Goal: Task Accomplishment & Management: Use online tool/utility

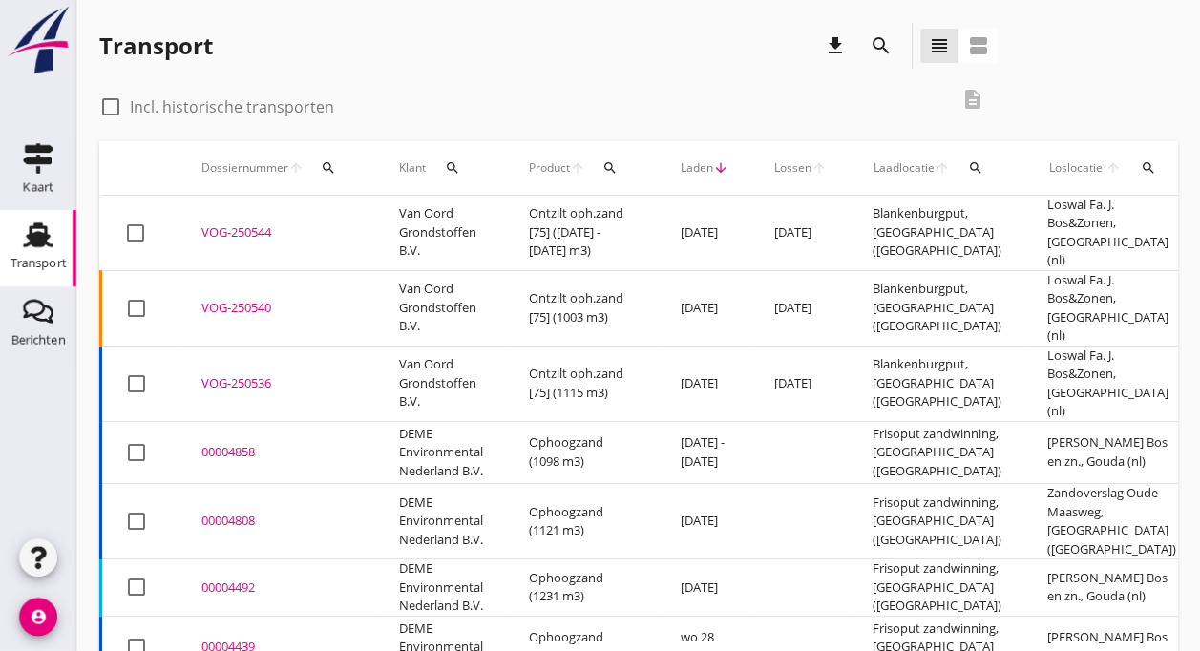
click at [237, 223] on div "VOG-250544" at bounding box center [277, 232] width 152 height 19
click at [405, 280] on td "Van Oord Grondstoffen B.V." at bounding box center [441, 307] width 130 height 75
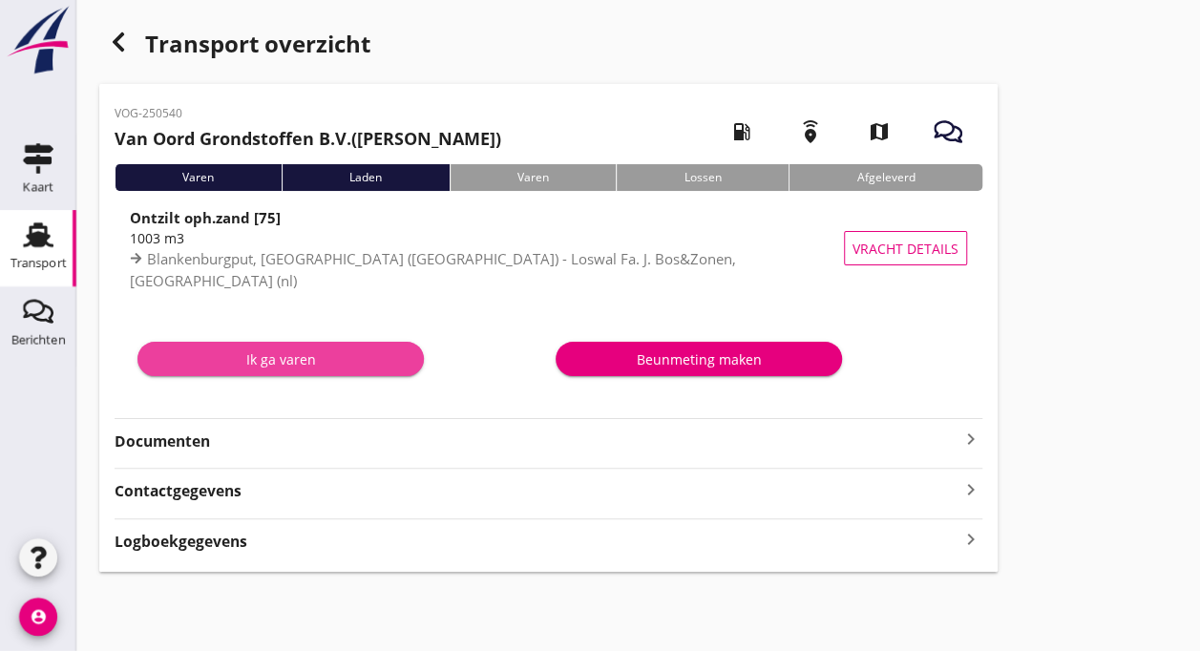
click at [279, 359] on div "Ik ga varen" at bounding box center [281, 359] width 256 height 20
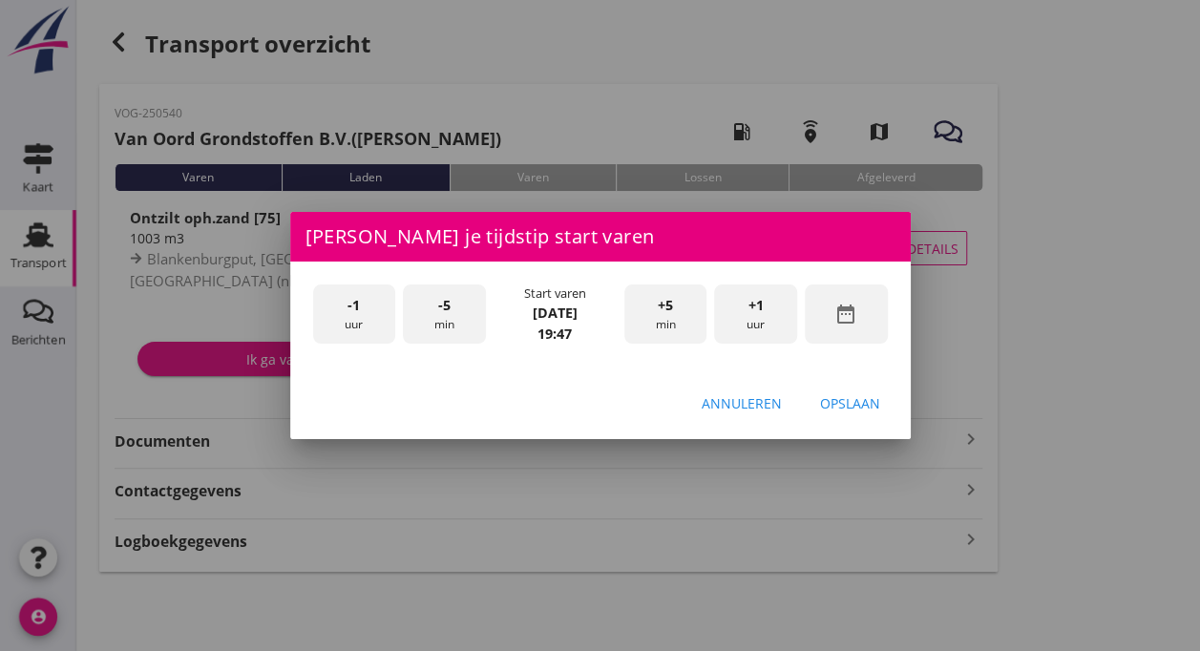
click at [350, 327] on div "-1 uur" at bounding box center [354, 315] width 83 height 60
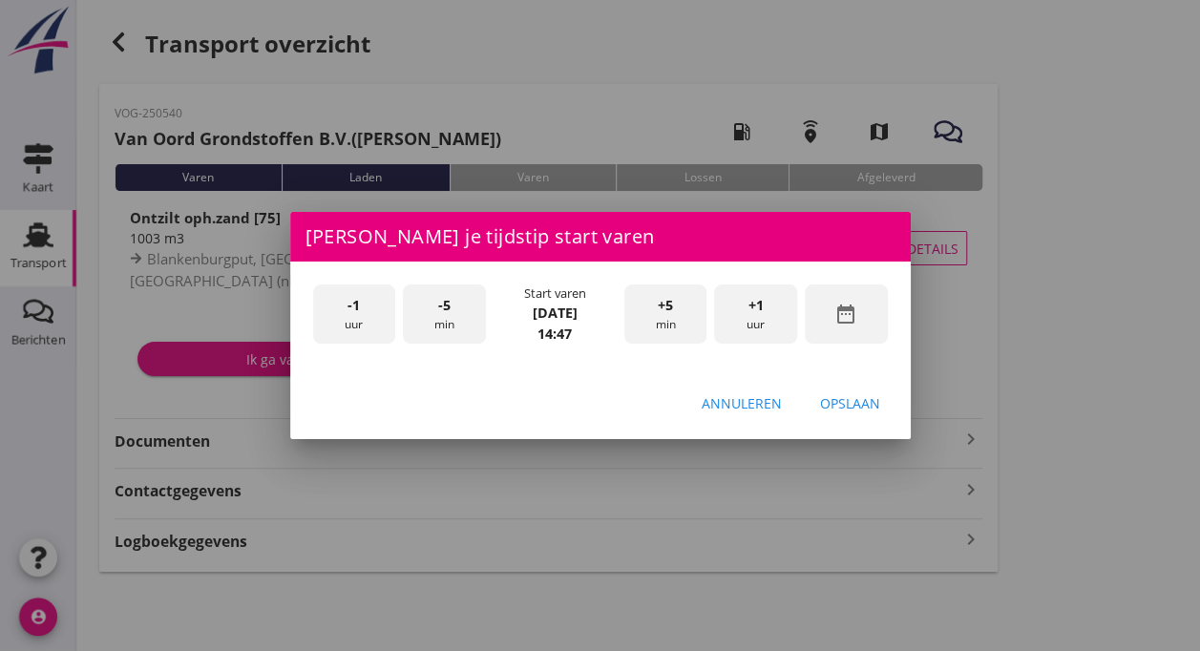
click at [350, 327] on div "-1 uur" at bounding box center [354, 315] width 83 height 60
click at [437, 320] on div "-5 min" at bounding box center [444, 315] width 83 height 60
click at [834, 401] on div "Opslaan" at bounding box center [850, 403] width 60 height 20
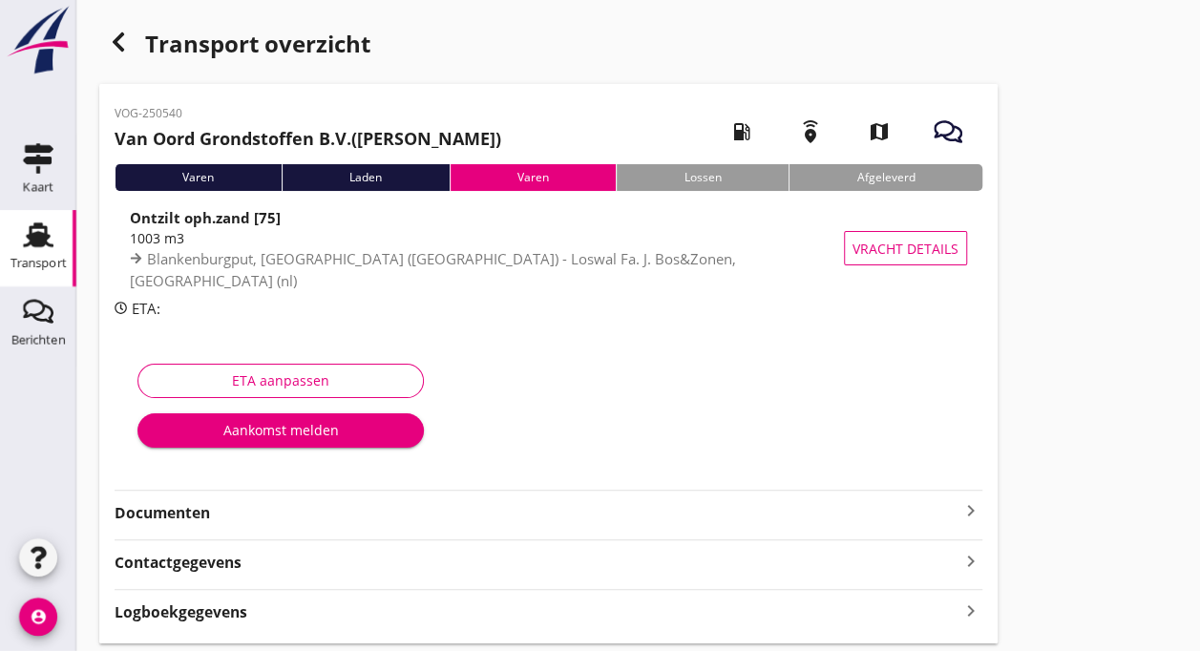
click at [300, 432] on div "Aankomst melden" at bounding box center [281, 430] width 256 height 20
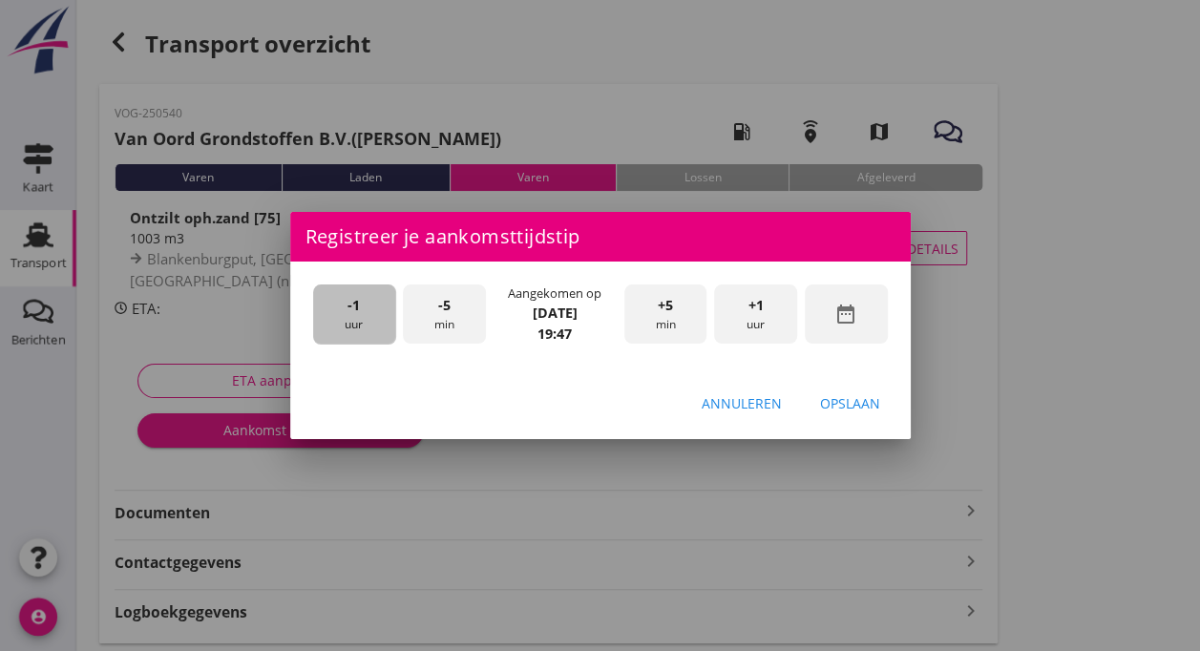
click at [352, 310] on span "-1" at bounding box center [354, 305] width 12 height 21
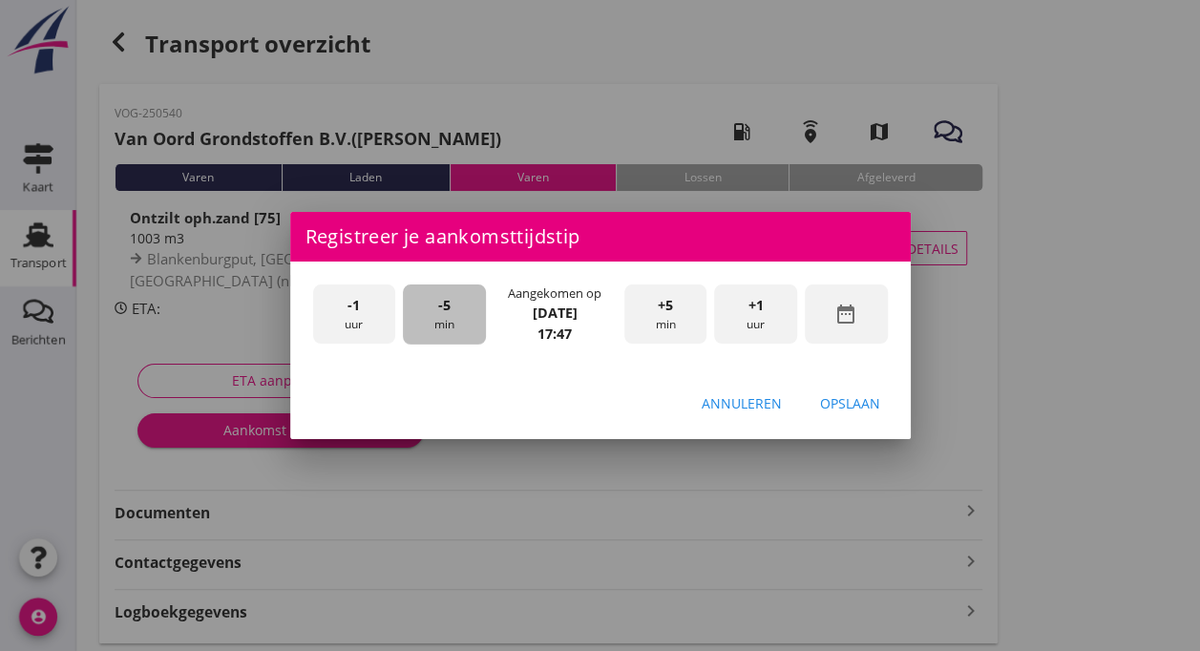
click at [447, 324] on div "-5 min" at bounding box center [444, 315] width 83 height 60
click at [840, 393] on div "Opslaan" at bounding box center [850, 403] width 60 height 20
